Goal: Navigation & Orientation: Find specific page/section

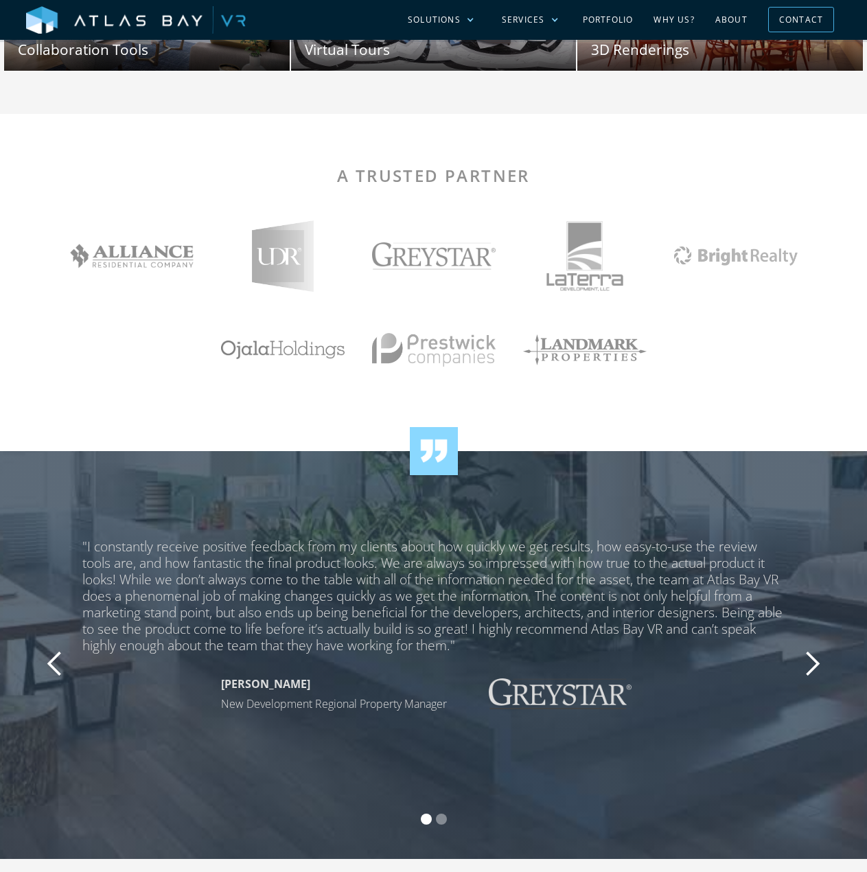
scroll to position [1923, 0]
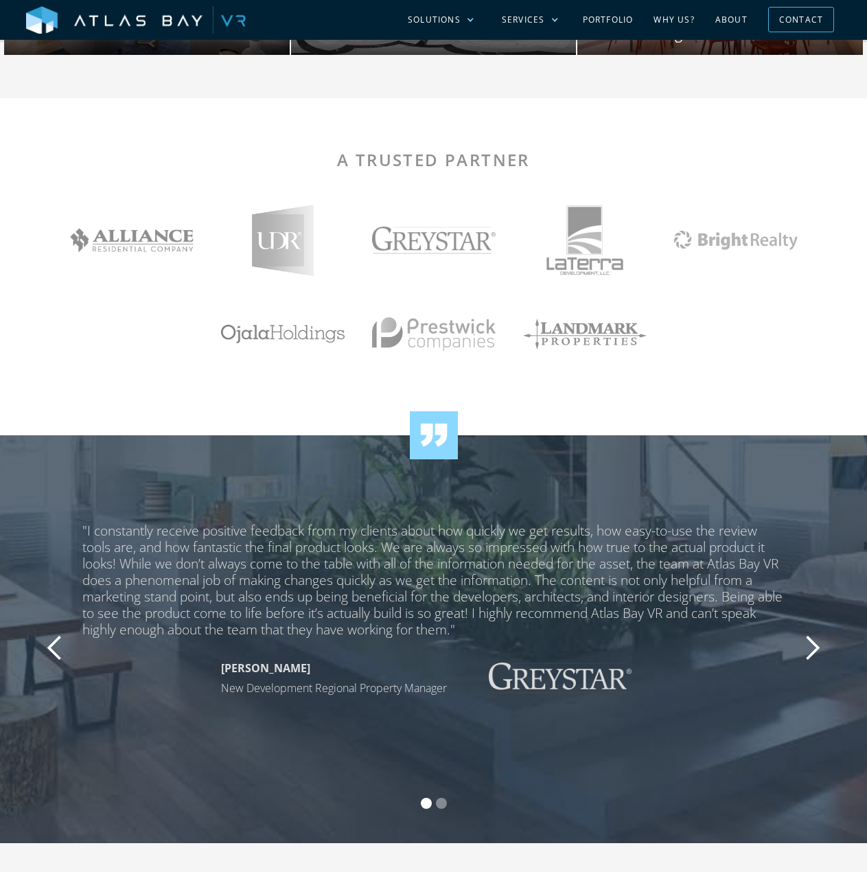
click at [736, 22] on link "About" at bounding box center [731, 20] width 53 height 40
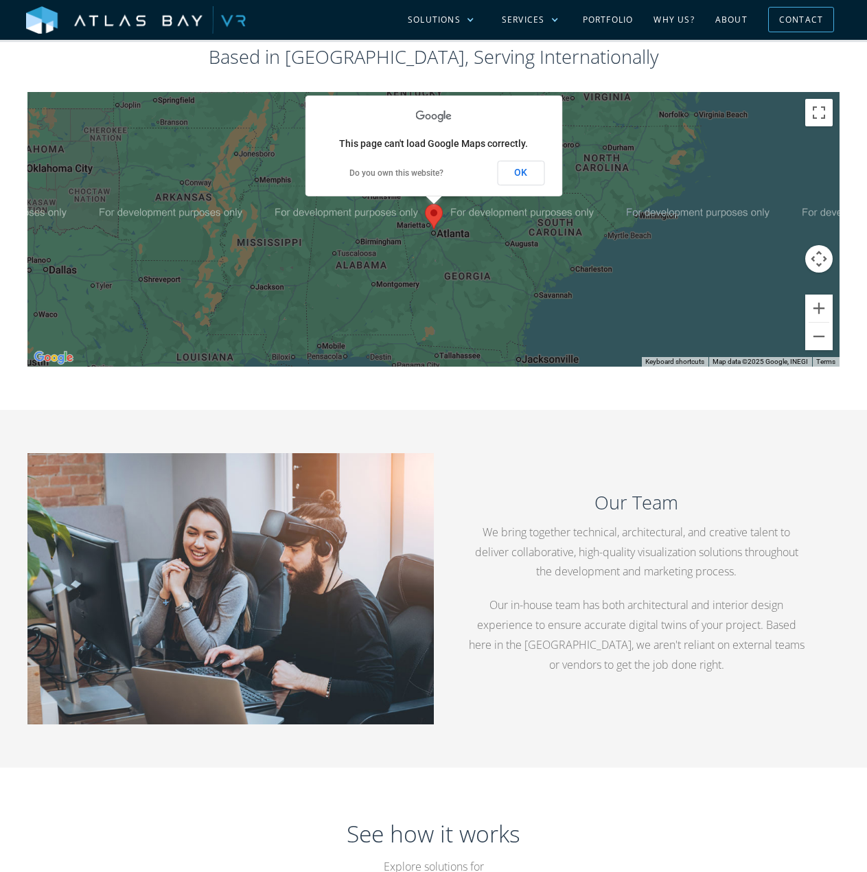
scroll to position [1970, 0]
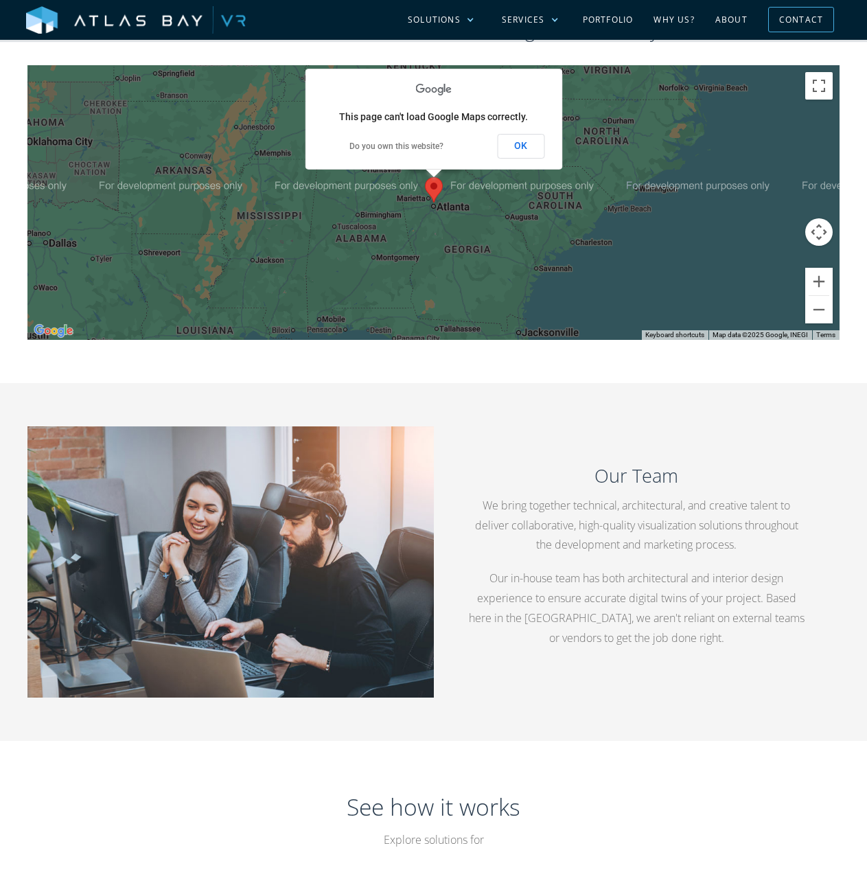
click at [644, 504] on p "We bring together technical, architectural, and creative talent to deliver coll…" at bounding box center [636, 525] width 341 height 59
click at [653, 485] on h3 "Our Team" at bounding box center [636, 476] width 341 height 26
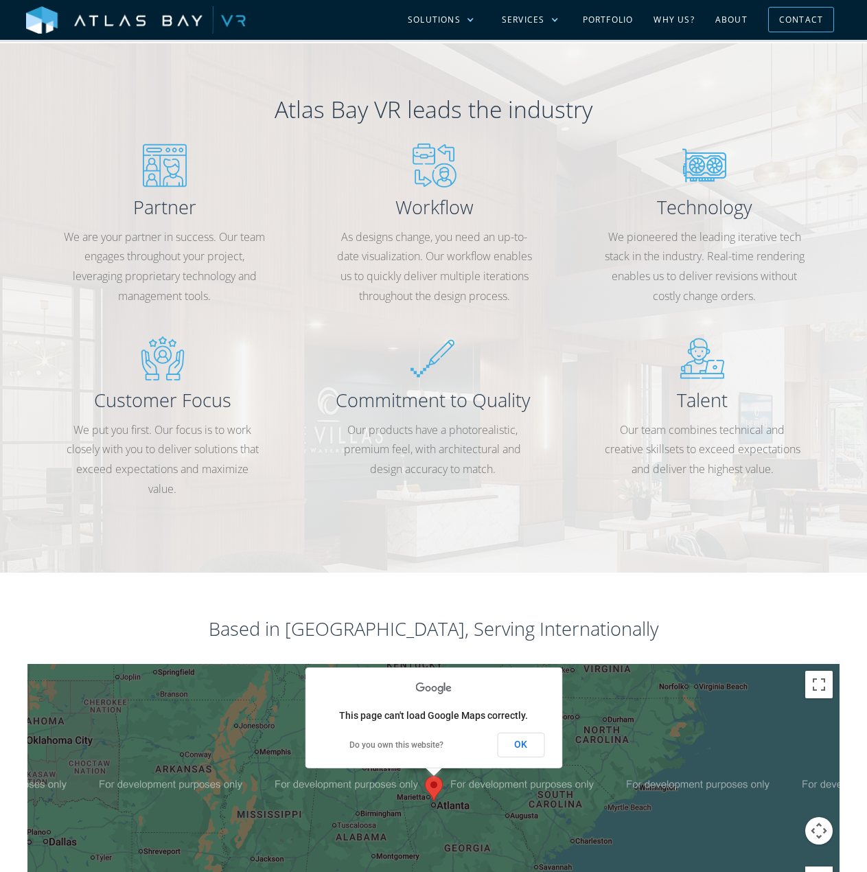
scroll to position [872, 0]
